Goal: Task Accomplishment & Management: Complete application form

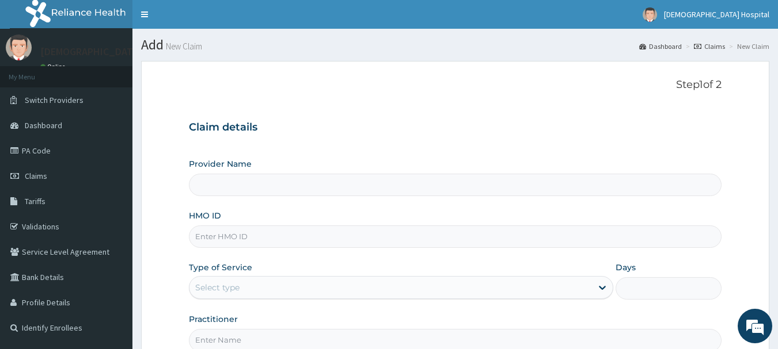
click at [237, 238] on input "HMO ID" at bounding box center [455, 237] width 533 height 22
paste input "NPM/10026/D"
type input "NPM/10026/D"
type input "[DEMOGRAPHIC_DATA] Diocese [GEOGRAPHIC_DATA]"
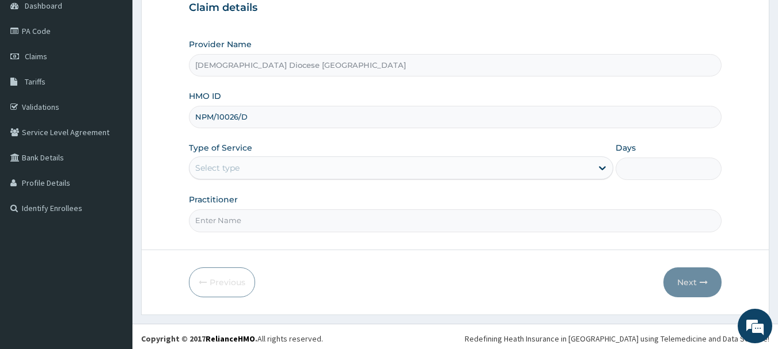
scroll to position [124, 0]
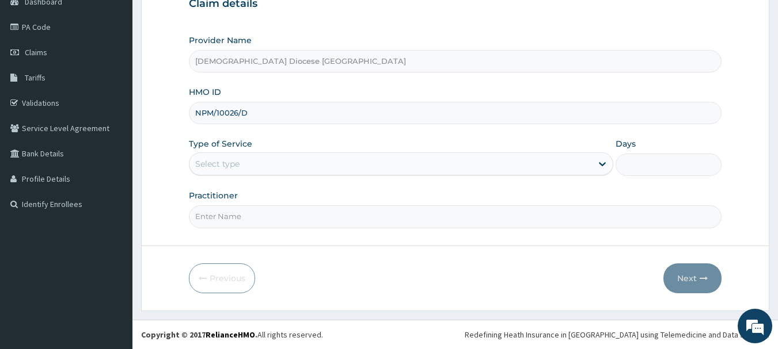
type input "NPM/10026/D"
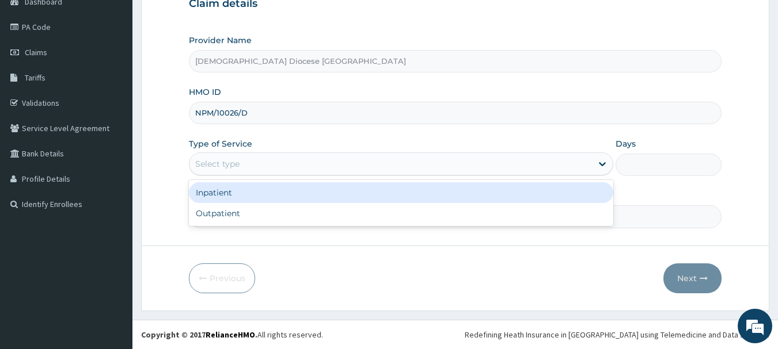
click at [277, 165] on div "Select type" at bounding box center [390, 164] width 402 height 18
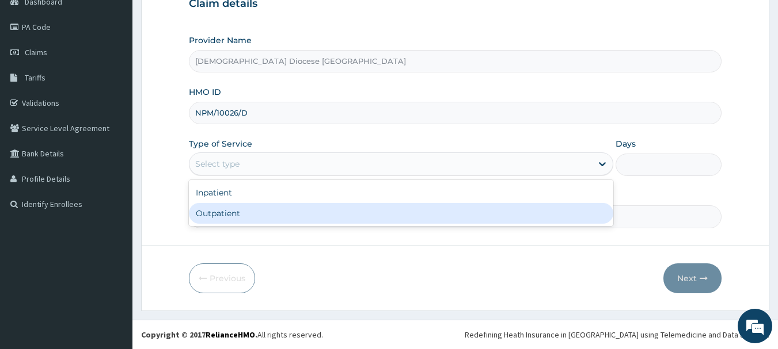
click at [258, 219] on div "Outpatient" at bounding box center [401, 213] width 424 height 21
type input "1"
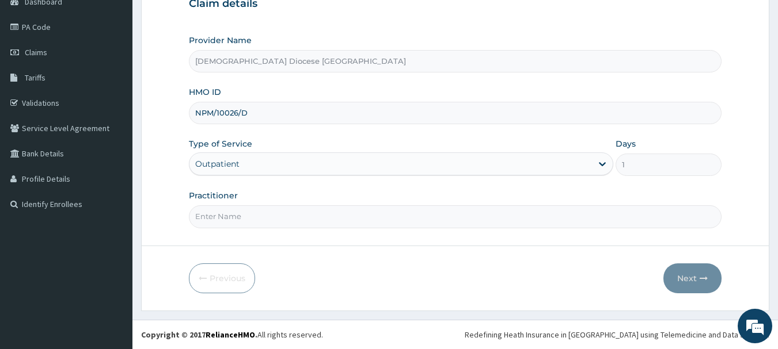
click at [265, 219] on input "Practitioner" at bounding box center [455, 216] width 533 height 22
type input "DR. ONWE"
click at [702, 277] on icon "button" at bounding box center [703, 279] width 8 height 8
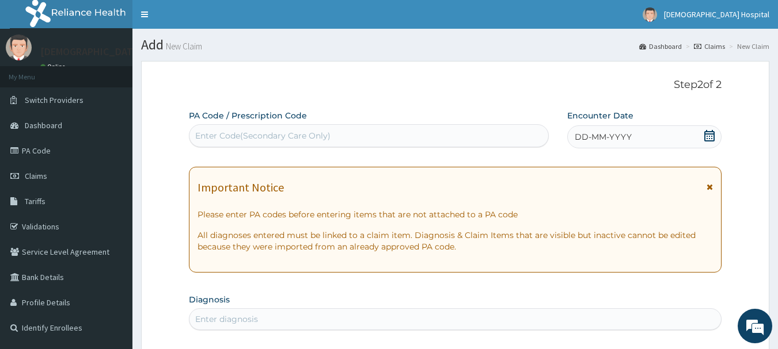
click at [238, 129] on div "Enter Code(Secondary Care Only)" at bounding box center [368, 136] width 359 height 18
paste input "PA/75E192"
type input "PA/75E192"
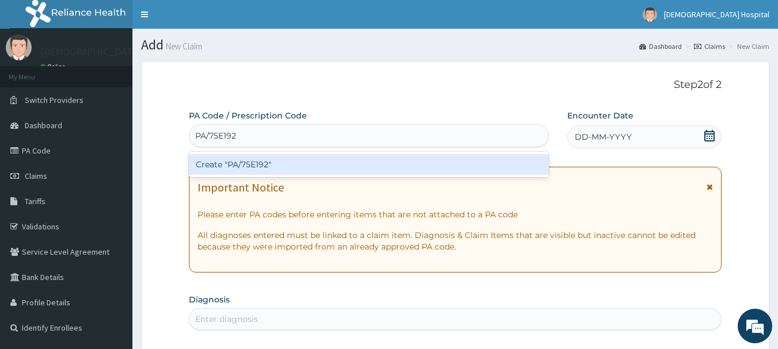
click at [257, 168] on div "Create "PA/75E192"" at bounding box center [369, 164] width 360 height 21
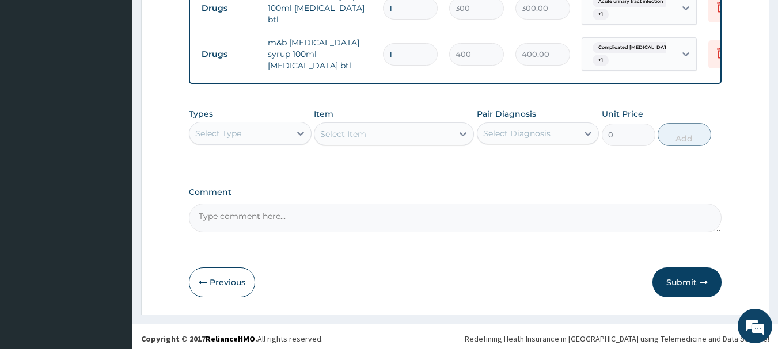
scroll to position [576, 0]
click at [696, 279] on button "Submit" at bounding box center [686, 283] width 69 height 30
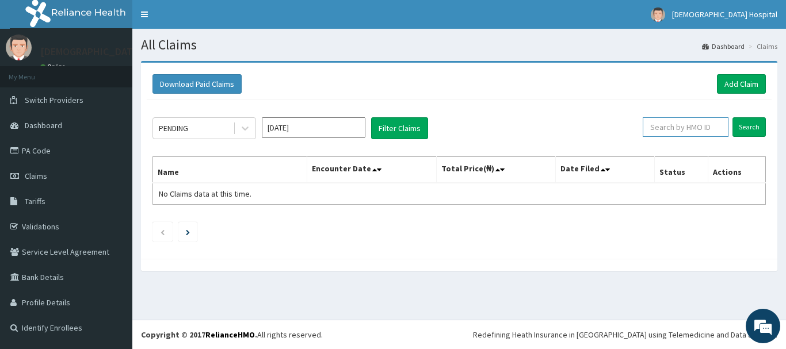
click at [681, 122] on input "text" at bounding box center [686, 127] width 86 height 20
click at [687, 130] on input "text" at bounding box center [686, 127] width 86 height 20
paste input "NPM/10026/D"
type input "NPM/10026/D"
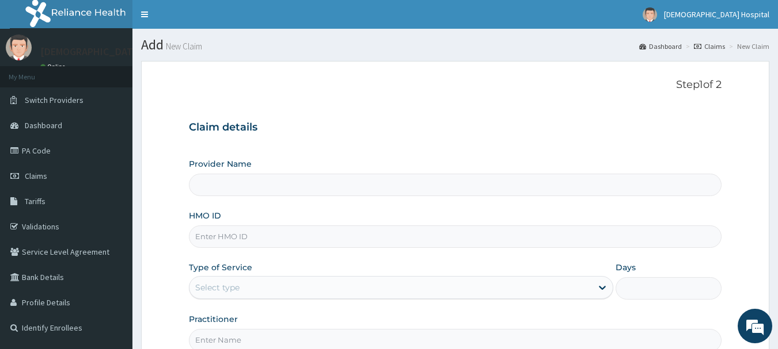
type input "[DEMOGRAPHIC_DATA] Diocese [GEOGRAPHIC_DATA]"
click at [197, 230] on input "HMO ID" at bounding box center [455, 237] width 533 height 22
drag, startPoint x: 249, startPoint y: 226, endPoint x: 247, endPoint y: 233, distance: 6.7
click at [249, 226] on input "HMO ID" at bounding box center [455, 237] width 533 height 22
paste input "NPM/10141/A"
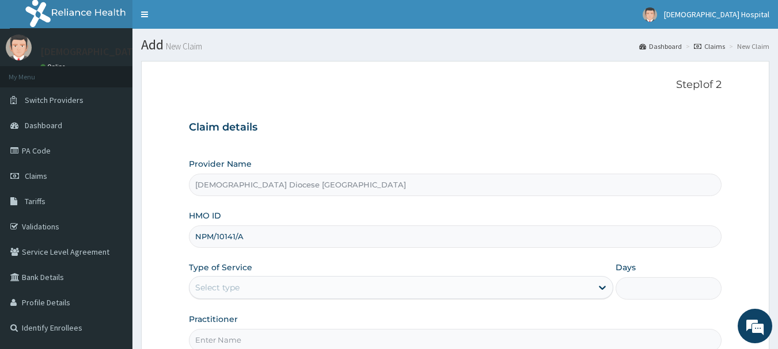
type input "NPM/10141/A"
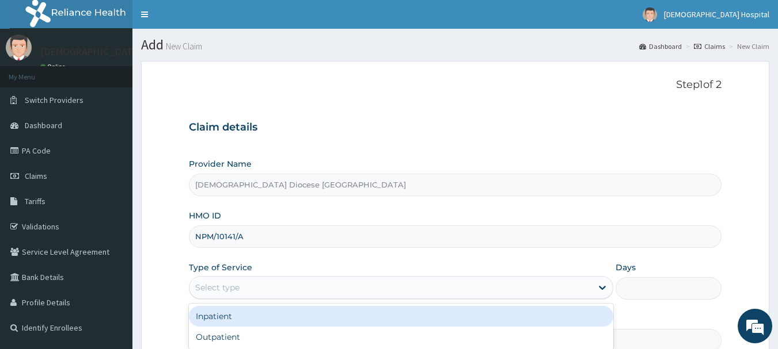
click at [239, 281] on div "Select type" at bounding box center [390, 288] width 402 height 18
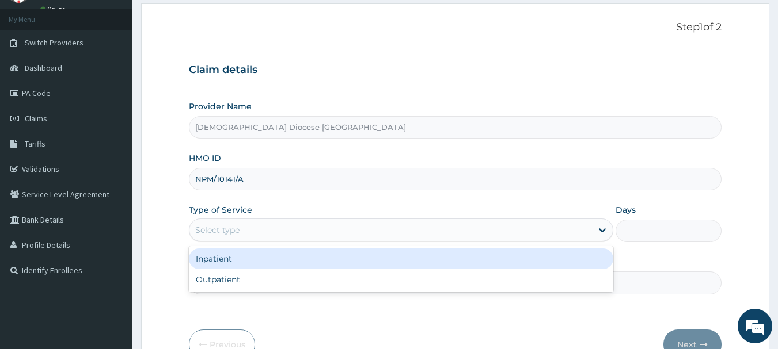
click at [282, 250] on div "Inpatient" at bounding box center [401, 259] width 424 height 21
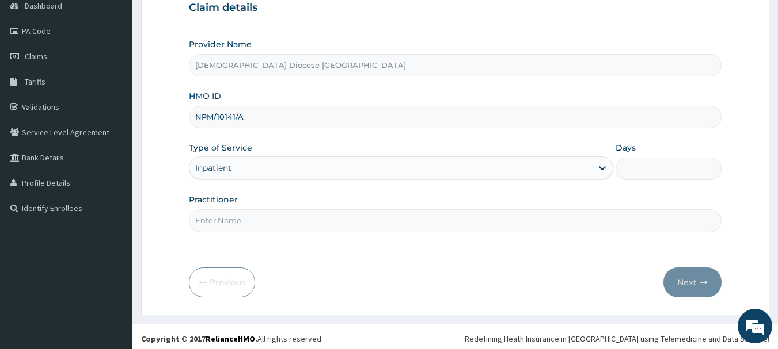
scroll to position [124, 0]
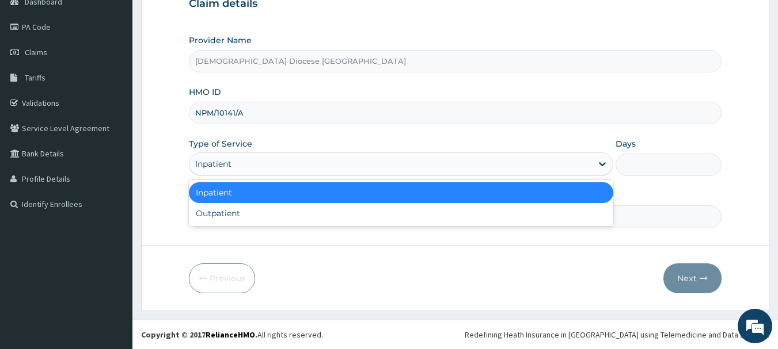
click at [285, 163] on div "Inpatient" at bounding box center [390, 164] width 402 height 18
click at [386, 170] on div "Inpatient" at bounding box center [390, 164] width 402 height 18
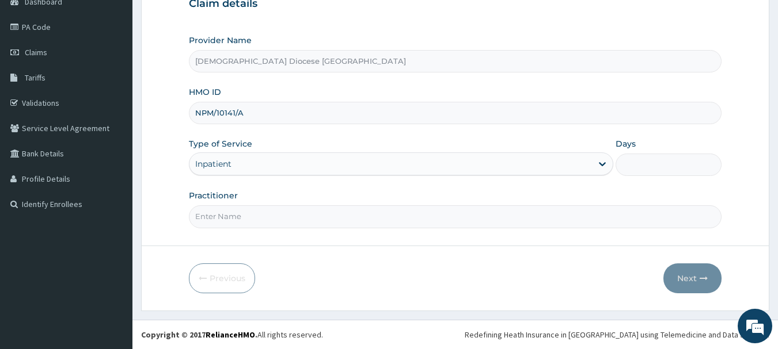
click at [638, 172] on input "Days" at bounding box center [668, 165] width 106 height 22
type input "1"
click at [468, 153] on div "Inpatient" at bounding box center [401, 164] width 424 height 23
click at [254, 165] on div "Inpatient" at bounding box center [390, 164] width 402 height 18
click at [260, 161] on div "Inpatient" at bounding box center [390, 164] width 402 height 18
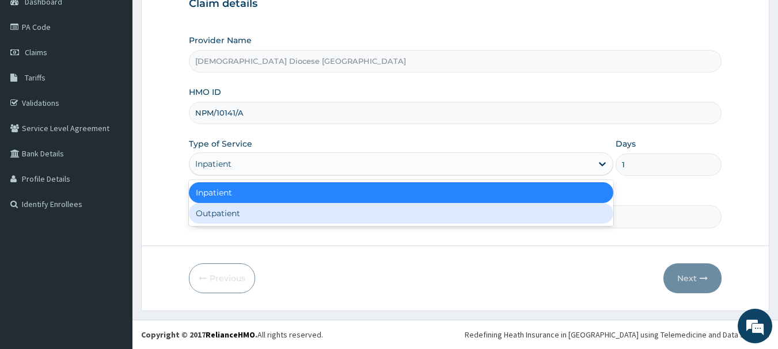
click at [249, 206] on div "Outpatient" at bounding box center [401, 213] width 424 height 21
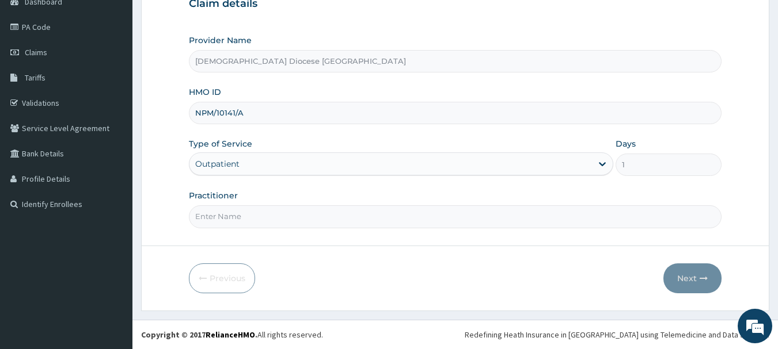
click at [263, 220] on input "Practitioner" at bounding box center [455, 216] width 533 height 22
type input "DR OKORO"
click at [688, 282] on button "Next" at bounding box center [692, 279] width 58 height 30
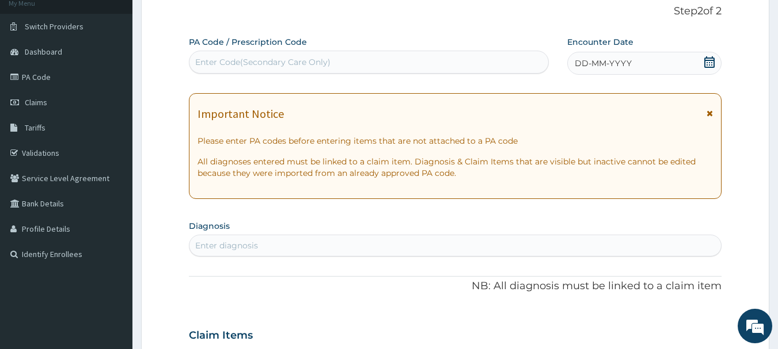
scroll to position [0, 0]
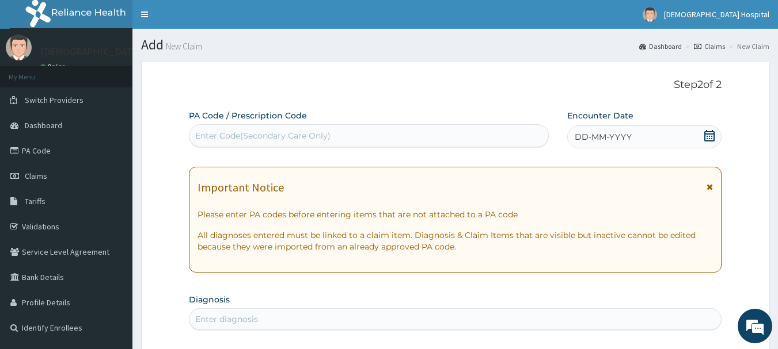
click at [227, 138] on div "Enter Code(Secondary Care Only)" at bounding box center [262, 136] width 135 height 12
paste input "PA/FC9B49"
type input "PA/FC9B49"
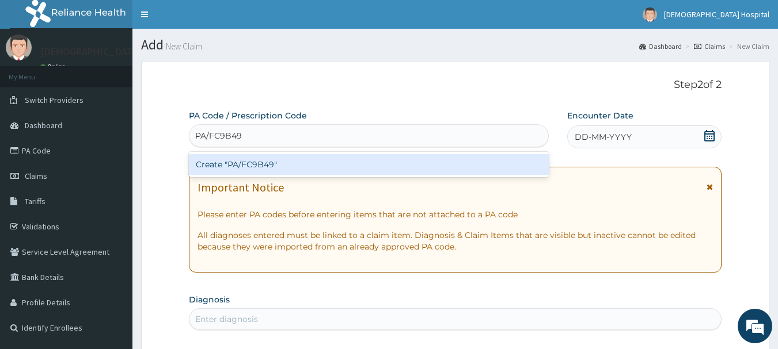
click at [235, 169] on div "Create "PA/FC9B49"" at bounding box center [369, 164] width 360 height 21
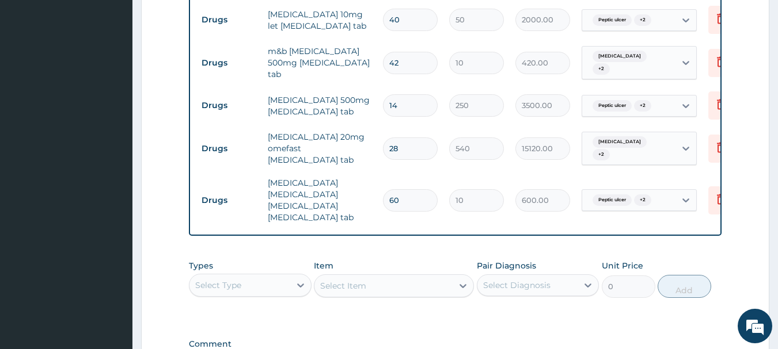
scroll to position [569, 0]
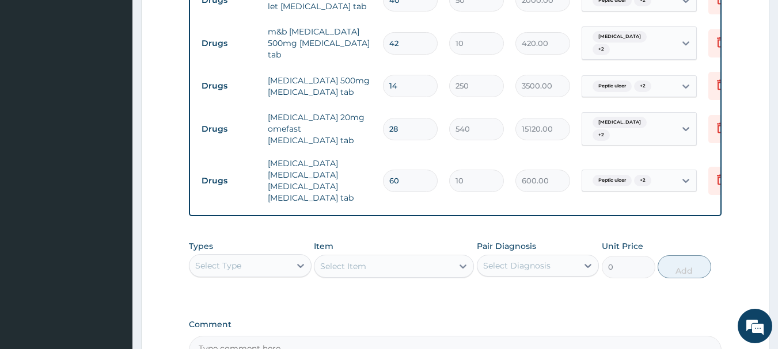
click at [449, 268] on div "Select Item" at bounding box center [394, 266] width 160 height 23
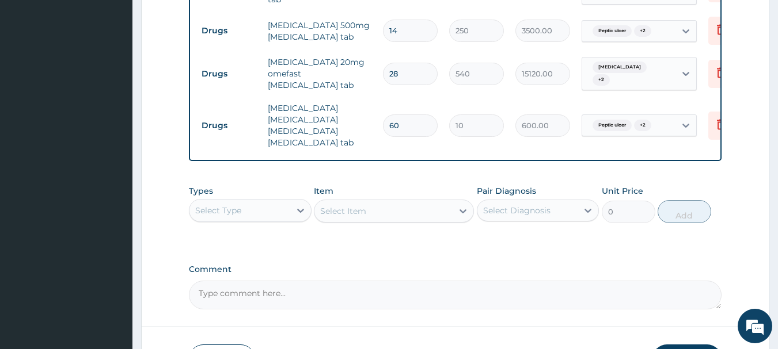
scroll to position [708, 0]
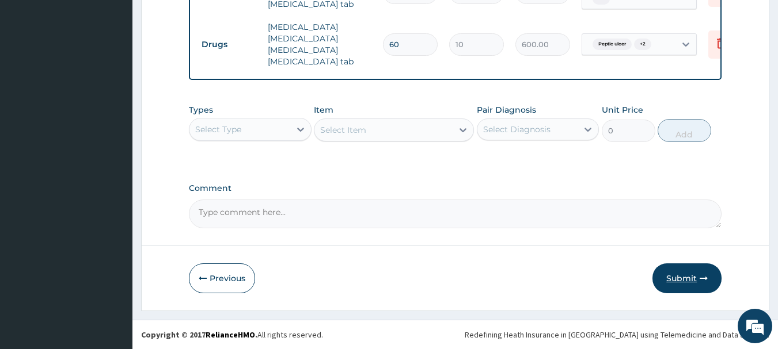
click at [684, 277] on button "Submit" at bounding box center [686, 279] width 69 height 30
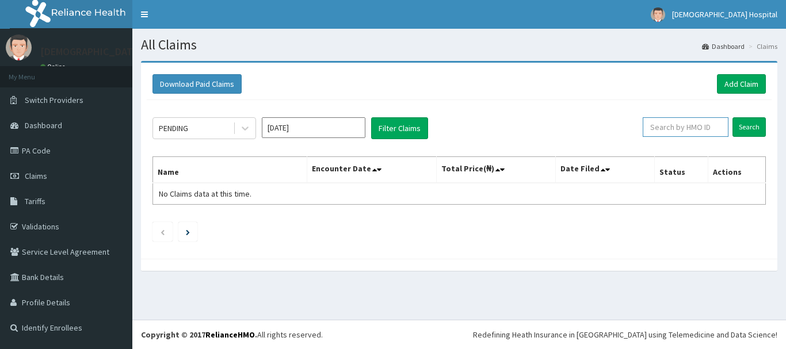
click at [677, 122] on input "text" at bounding box center [686, 127] width 86 height 20
click at [702, 132] on input "text" at bounding box center [686, 127] width 86 height 20
paste input "NPM/10141/A"
type input "NPM/10141/A"
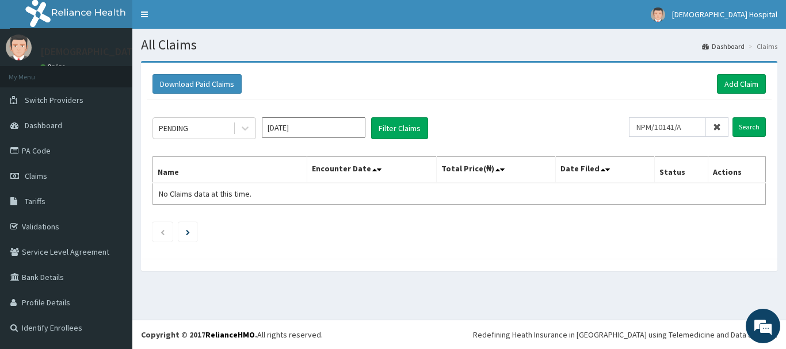
click at [217, 141] on div "PENDING Aug 2025 Filter Claims NPM/10141/A Search Name Encounter Date Total Pri…" at bounding box center [459, 176] width 625 height 153
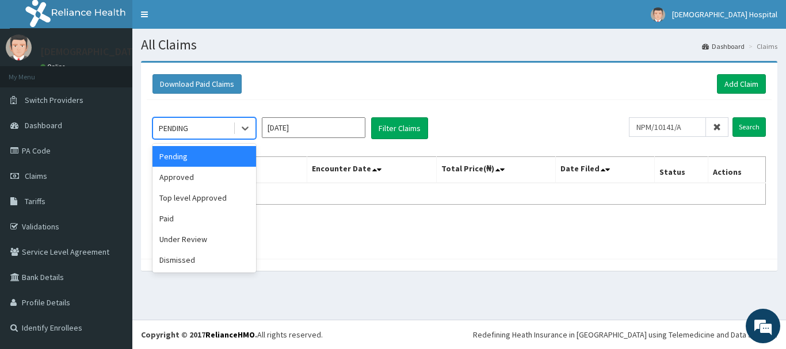
click at [188, 125] on div "PENDING" at bounding box center [173, 129] width 29 height 12
click at [191, 180] on div "Approved" at bounding box center [205, 177] width 104 height 21
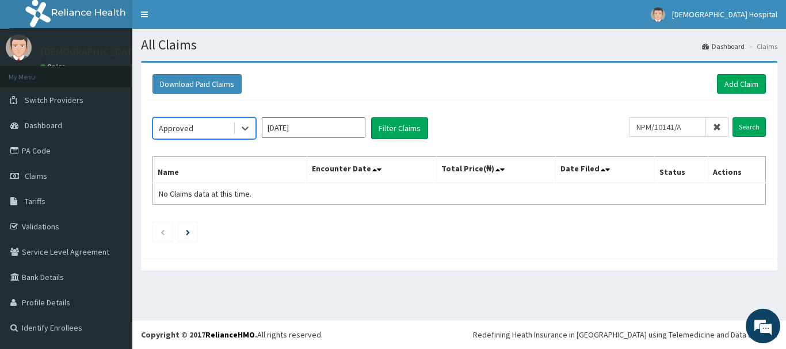
click at [286, 124] on input "[DATE]" at bounding box center [314, 127] width 104 height 21
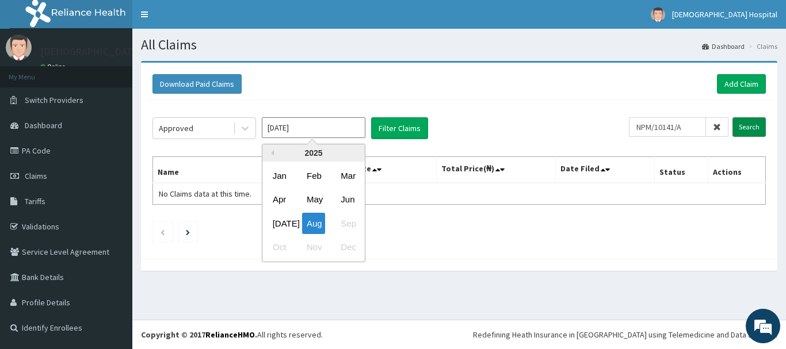
click at [754, 124] on input "Search" at bounding box center [749, 127] width 33 height 20
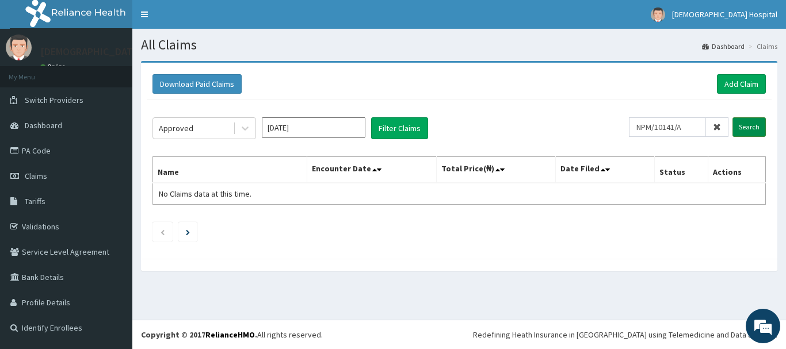
click at [752, 126] on input "Search" at bounding box center [749, 127] width 33 height 20
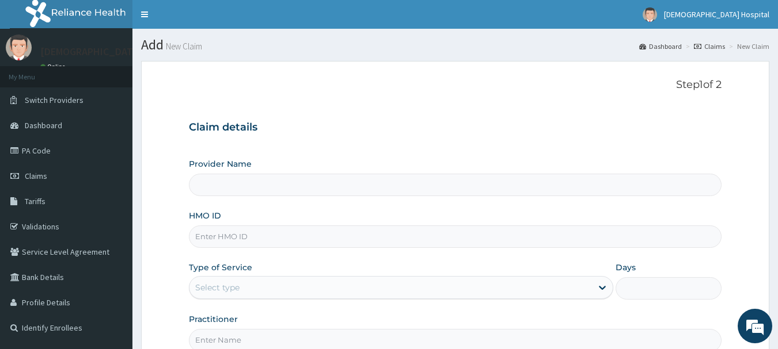
type input "Anglican Diocese Bethel mission Hospital"
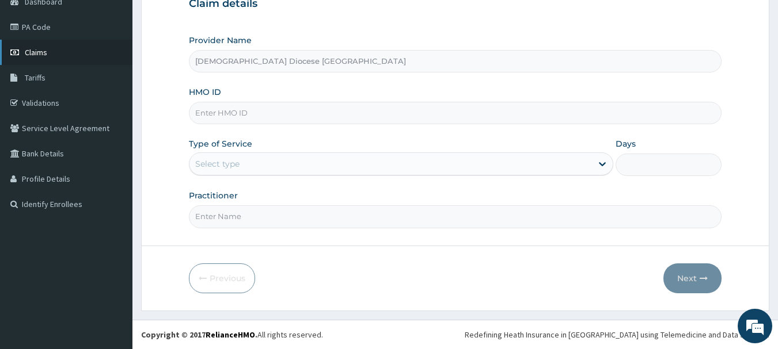
click at [37, 45] on link "Claims" at bounding box center [66, 52] width 132 height 25
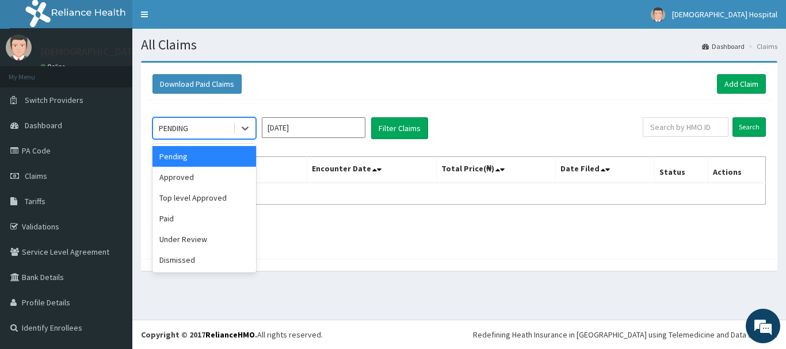
click at [218, 131] on div "PENDING" at bounding box center [193, 128] width 80 height 18
click at [196, 177] on div "Approved" at bounding box center [205, 177] width 104 height 21
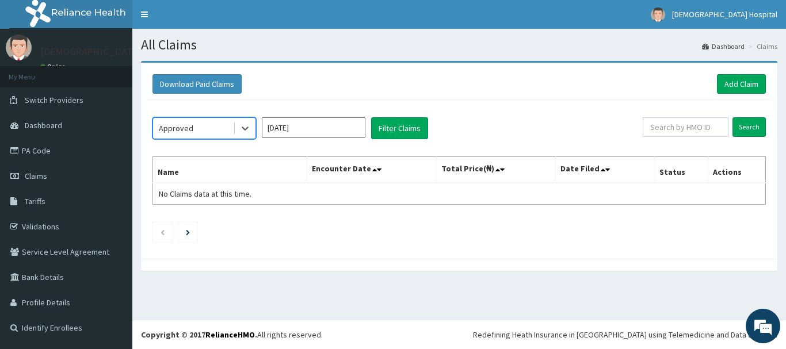
click at [305, 124] on input "Aug 2025" at bounding box center [314, 127] width 104 height 21
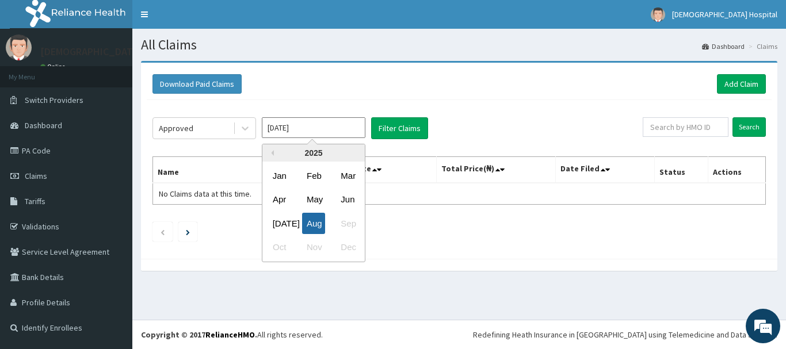
click at [308, 226] on div "Aug" at bounding box center [313, 223] width 23 height 21
type input "Jul 2025"
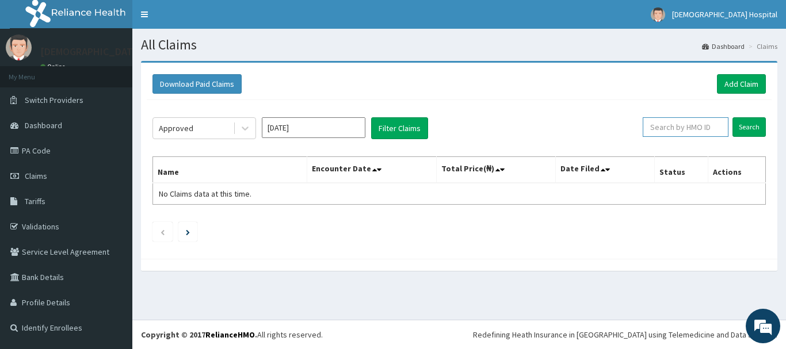
click at [717, 130] on input "text" at bounding box center [686, 127] width 86 height 20
click at [753, 128] on input "Search" at bounding box center [749, 127] width 33 height 20
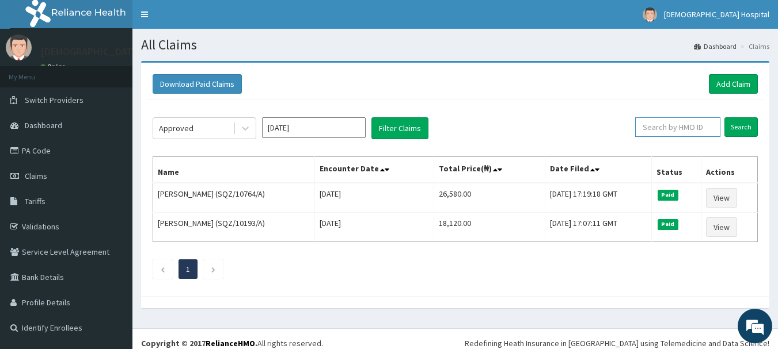
click at [669, 123] on input "text" at bounding box center [677, 127] width 85 height 20
click at [708, 134] on input "text" at bounding box center [677, 127] width 85 height 20
click at [707, 134] on input "text" at bounding box center [677, 127] width 85 height 20
paste input "NPM/10141/A"
type input "NPM/10141/A"
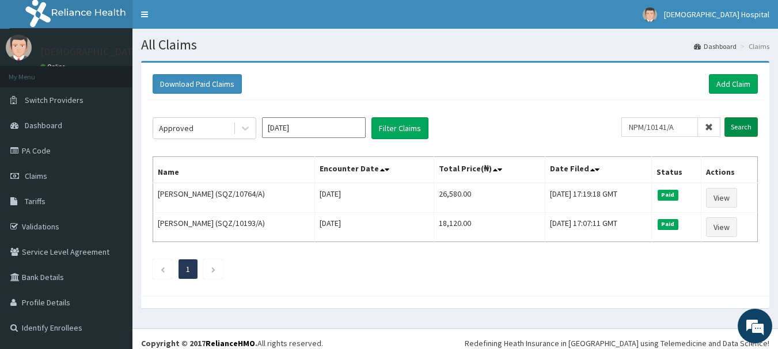
click at [753, 124] on input "Search" at bounding box center [740, 127] width 33 height 20
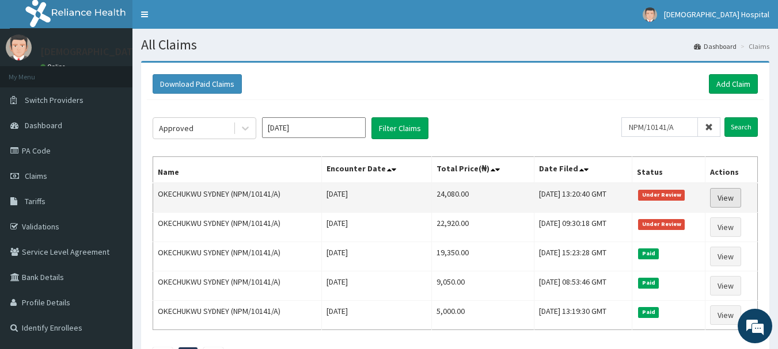
click at [715, 196] on link "View" at bounding box center [725, 198] width 31 height 20
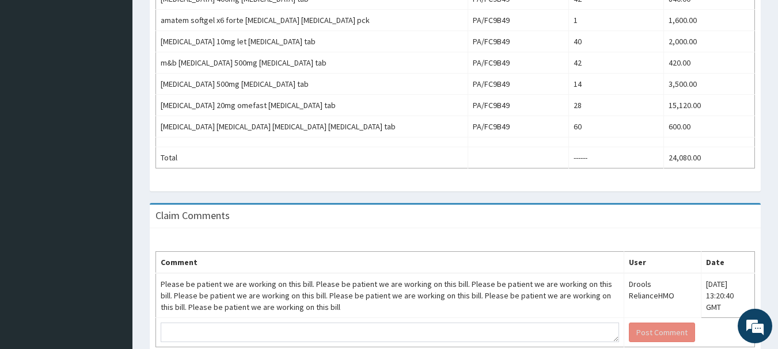
scroll to position [482, 0]
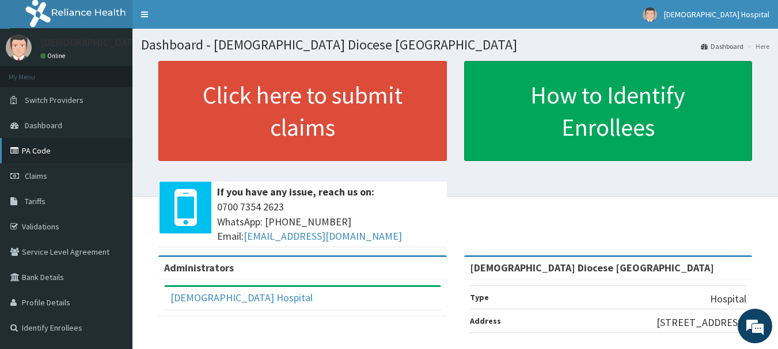
click at [49, 151] on link "PA Code" at bounding box center [66, 150] width 132 height 25
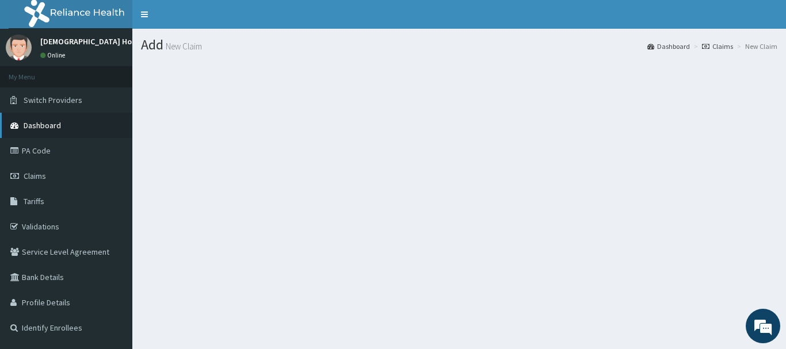
click at [56, 127] on span "Dashboard" at bounding box center [42, 125] width 37 height 10
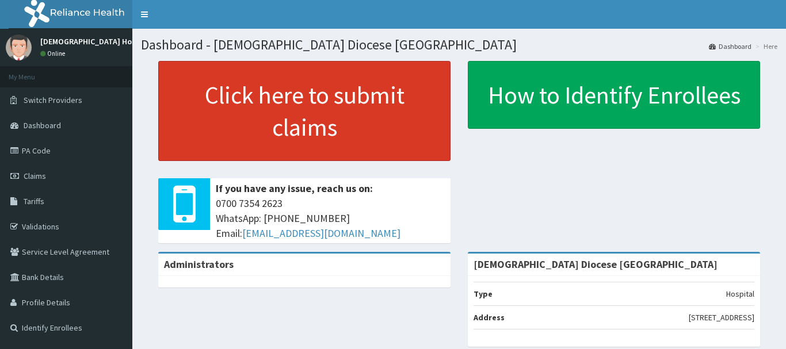
click at [220, 118] on link "Click here to submit claims" at bounding box center [304, 111] width 292 height 100
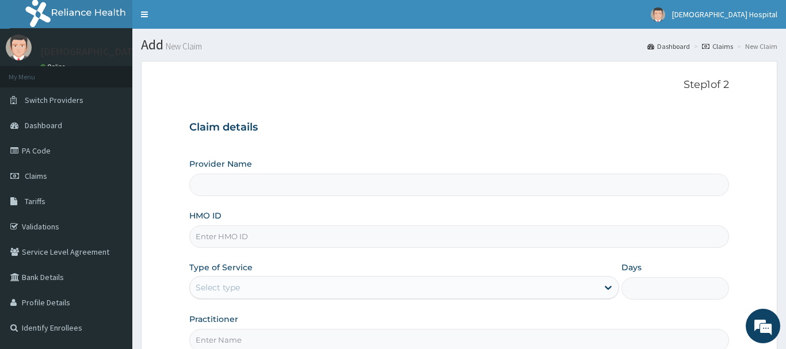
type input "[DEMOGRAPHIC_DATA] Diocese [GEOGRAPHIC_DATA]"
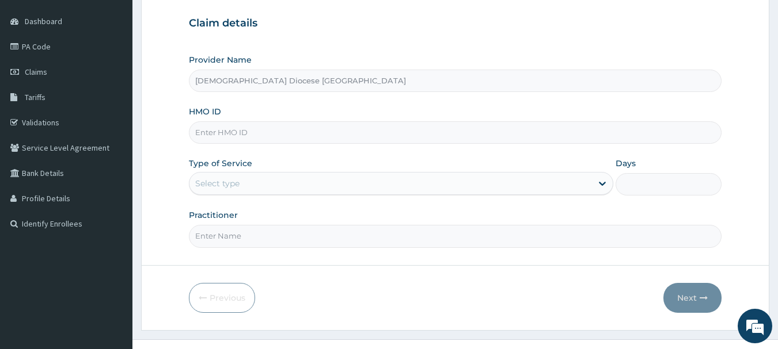
scroll to position [115, 0]
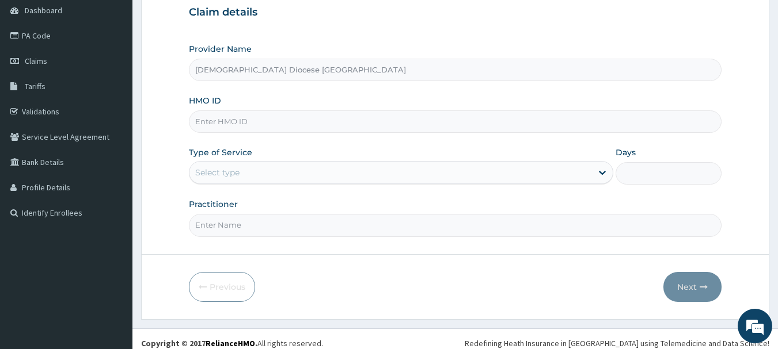
click at [231, 124] on input "HMO ID" at bounding box center [455, 121] width 533 height 22
paste input "NPM/10026/A"
type input "NPM/10026/A"
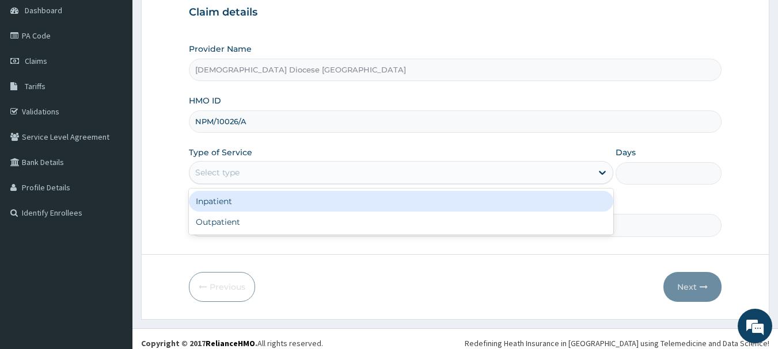
click at [241, 168] on div "Select type" at bounding box center [390, 172] width 402 height 18
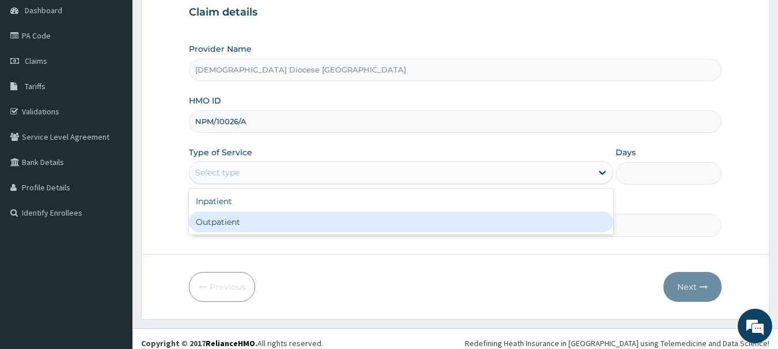
click at [237, 222] on div "Outpatient" at bounding box center [401, 222] width 424 height 21
type input "1"
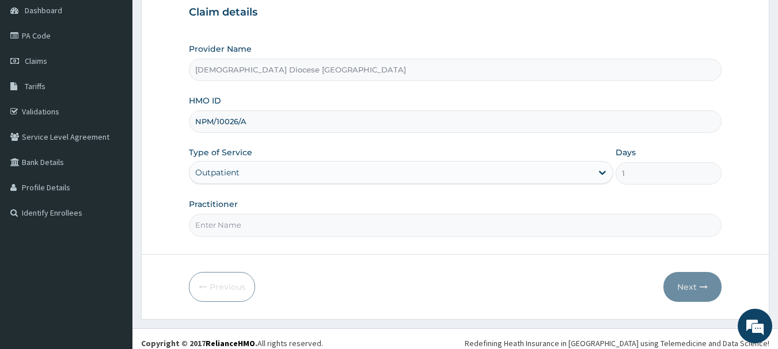
click at [248, 231] on input "Practitioner" at bounding box center [455, 225] width 533 height 22
type input "DR.ONWE"
click at [684, 287] on button "Next" at bounding box center [692, 287] width 58 height 30
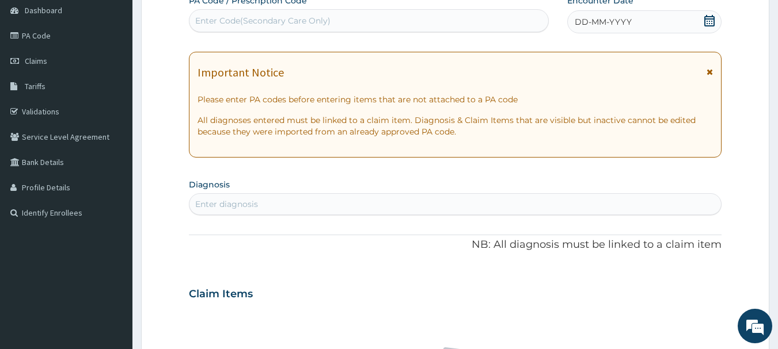
scroll to position [0, 0]
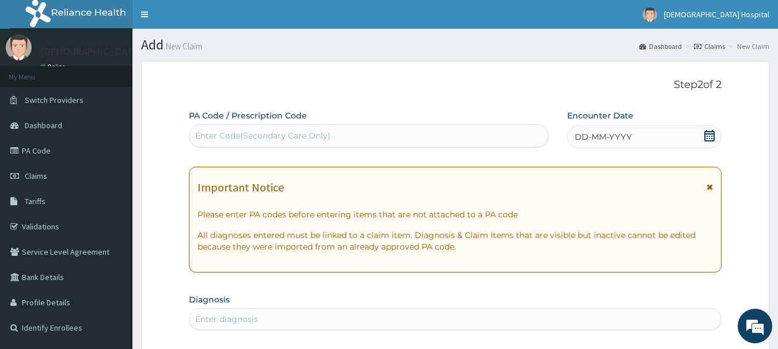
click at [292, 135] on div "Enter Code(Secondary Care Only)" at bounding box center [262, 136] width 135 height 12
paste input "PA/17A8F7"
type input "PA/17A8F7"
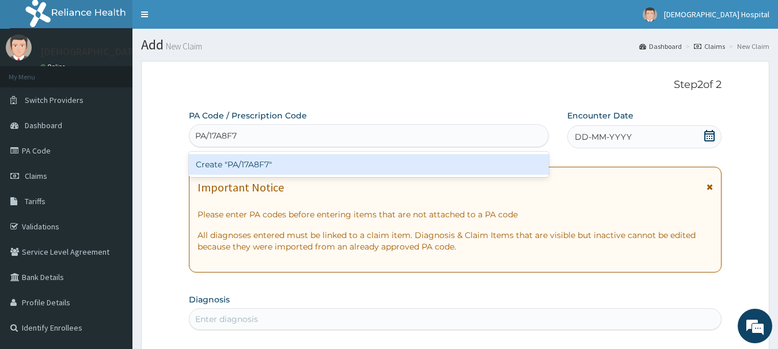
click at [285, 168] on div "Create "PA/17A8F7"" at bounding box center [369, 164] width 360 height 21
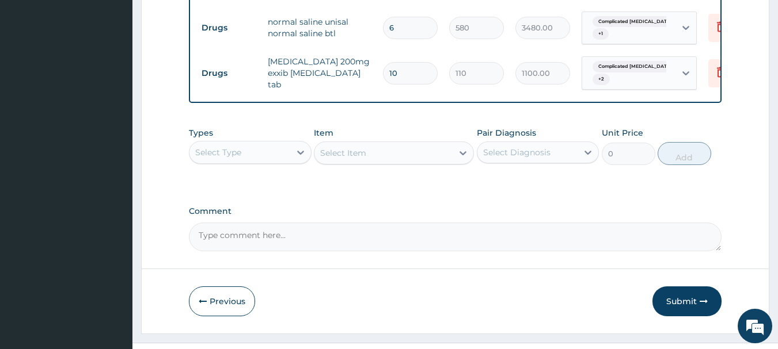
scroll to position [745, 0]
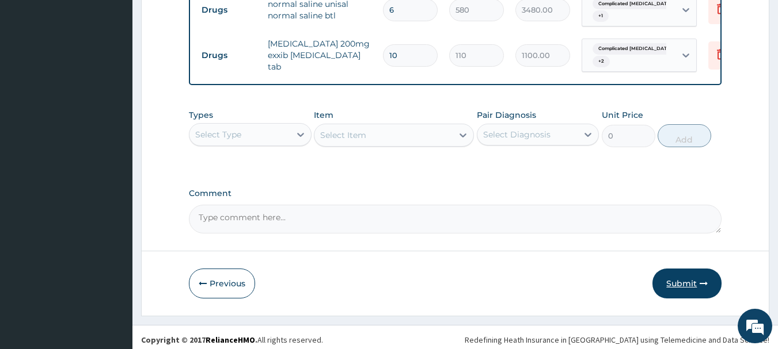
click at [675, 278] on button "Submit" at bounding box center [686, 284] width 69 height 30
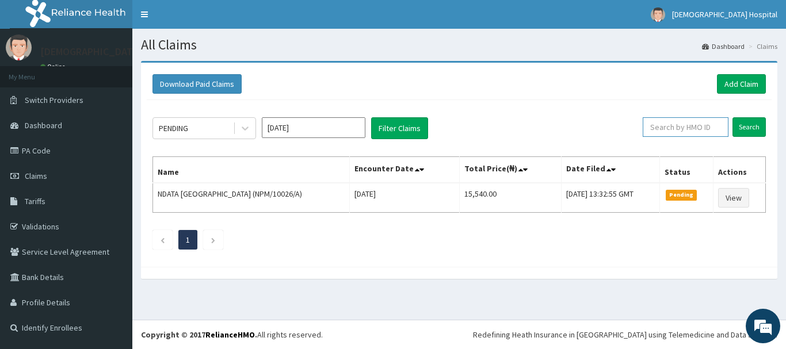
click at [695, 129] on input "text" at bounding box center [686, 127] width 86 height 20
paste input "NPM/10026/A"
type input "NPM/10026/A"
click at [752, 122] on input "Search" at bounding box center [749, 127] width 33 height 20
